Goal: Task Accomplishment & Management: Use online tool/utility

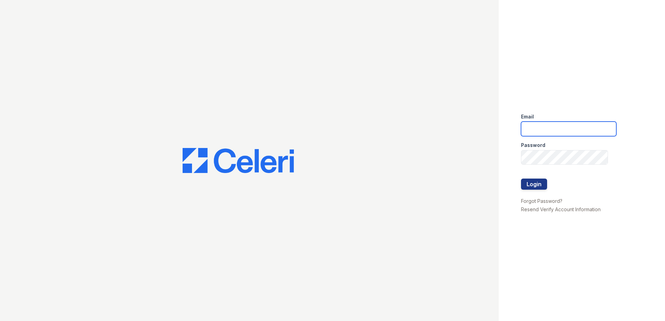
click at [557, 123] on input "email" at bounding box center [568, 129] width 95 height 15
type input "lawilliams@trinity-pm.com"
click at [520, 156] on div "Email lawilliams@trinity-pm.com Password Login Forgot Password? Resend Verify A…" at bounding box center [581, 160] width 166 height 321
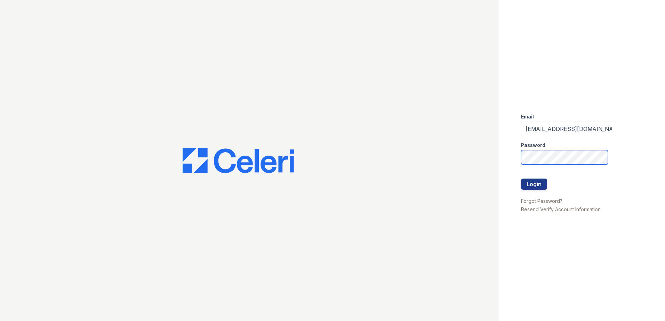
click at [521, 179] on button "Login" at bounding box center [534, 184] width 26 height 11
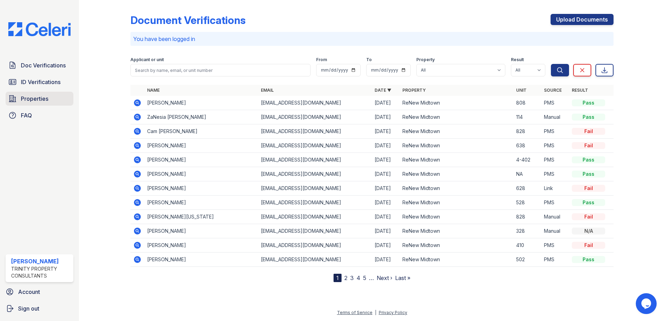
click at [30, 97] on span "Properties" at bounding box center [34, 99] width 27 height 8
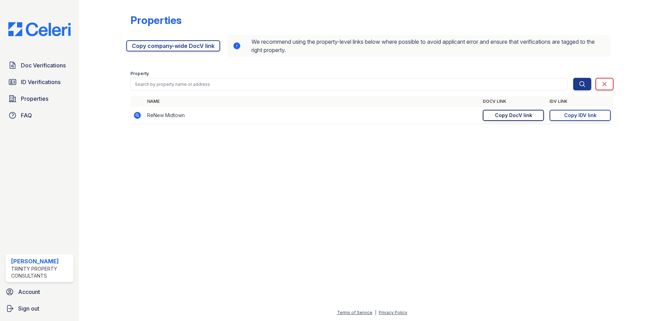
click at [506, 113] on div "Copy DocV link" at bounding box center [513, 115] width 37 height 7
